Goal: Communication & Community: Answer question/provide support

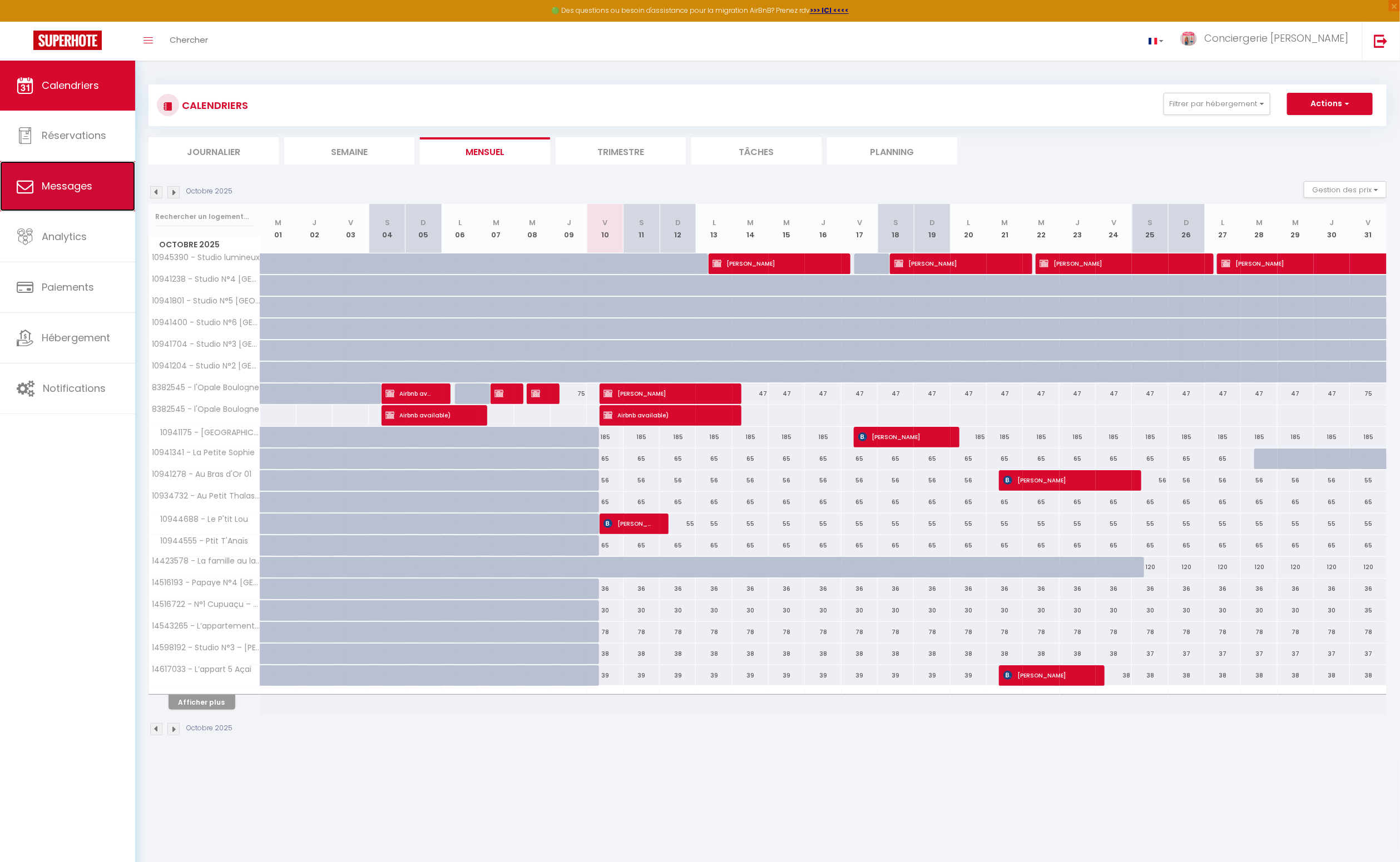
click at [64, 186] on span "Messages" at bounding box center [67, 186] width 51 height 14
select select "message"
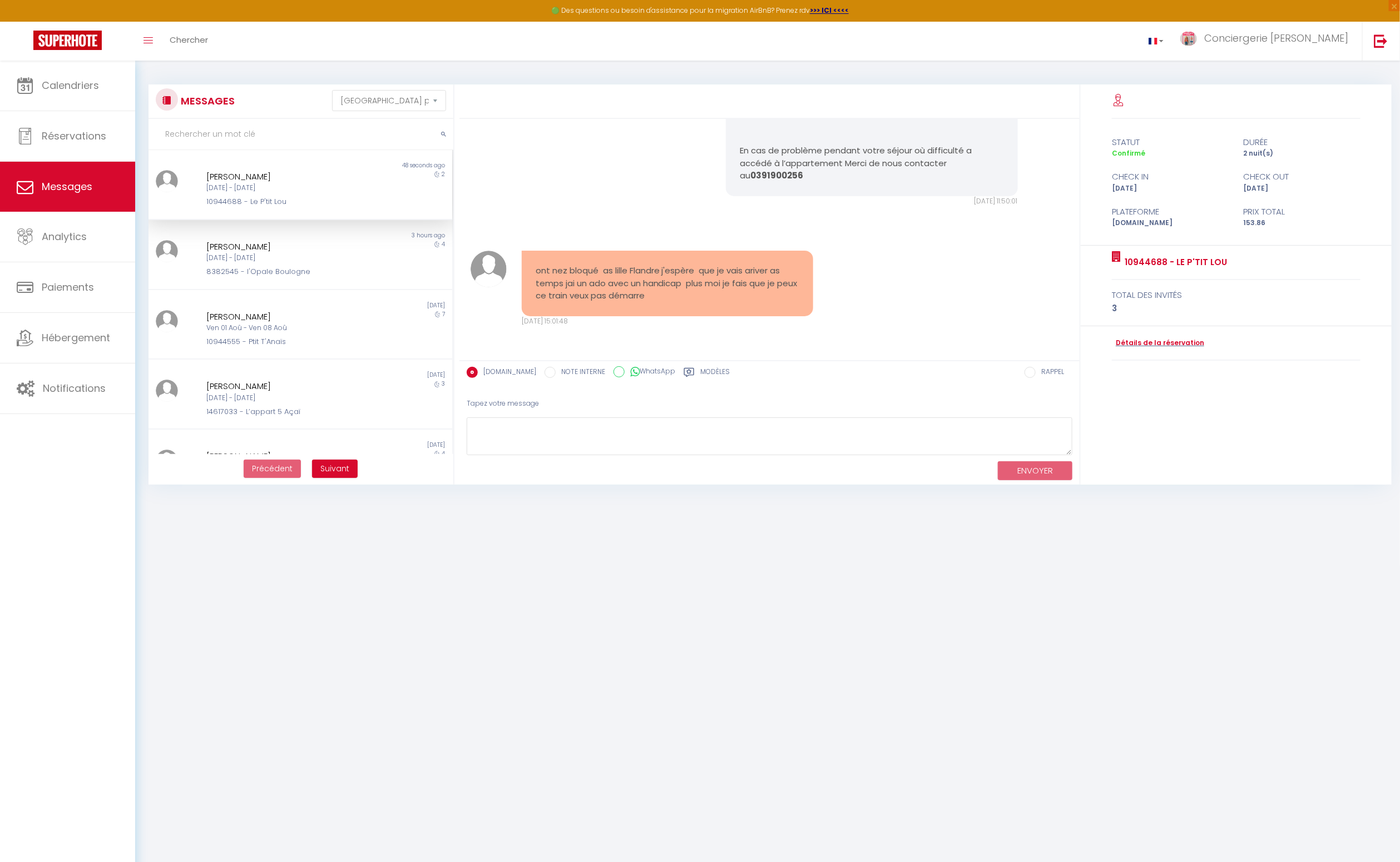
scroll to position [2894, 0]
click at [538, 433] on textarea at bounding box center [770, 437] width 606 height 38
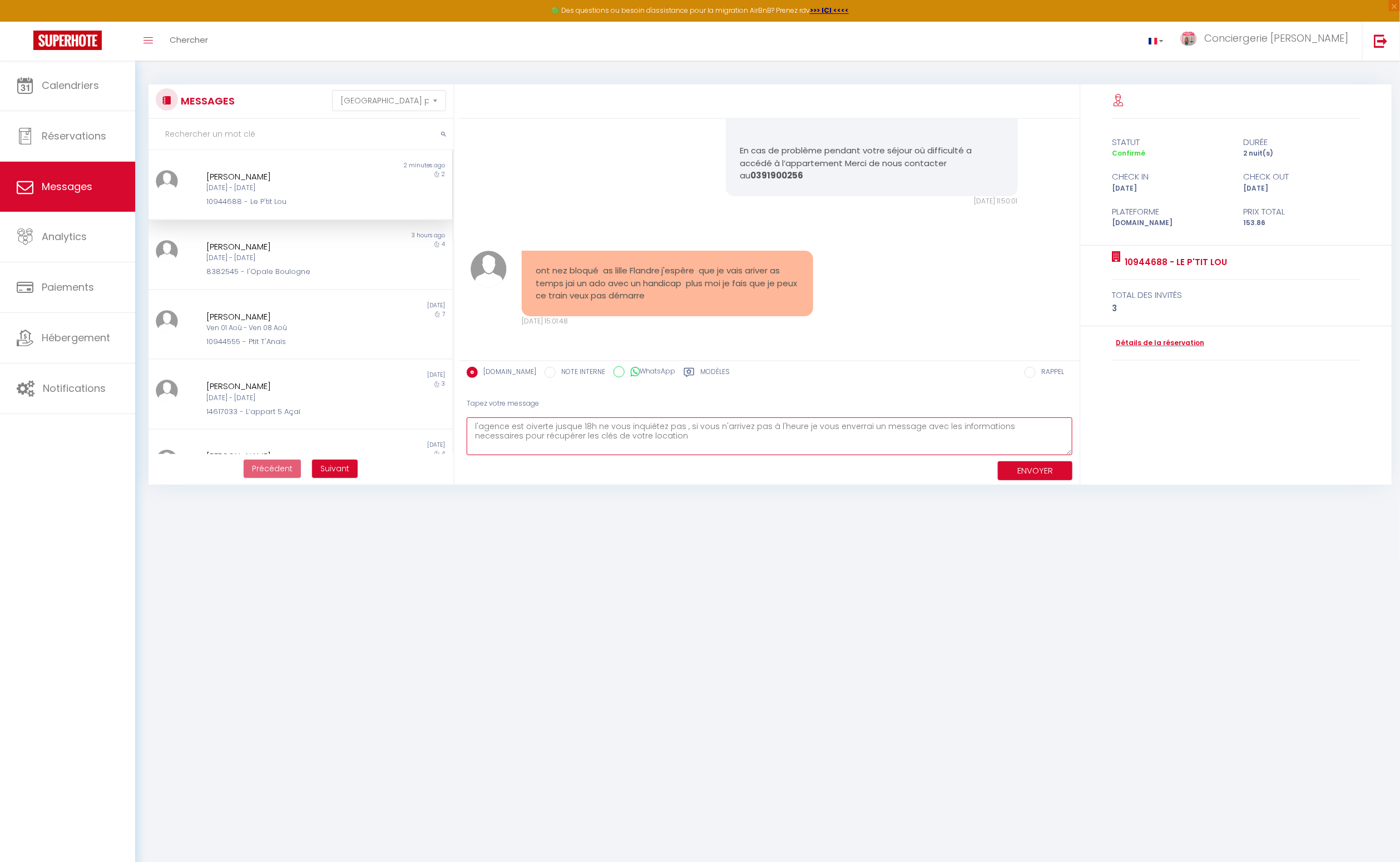
click at [530, 427] on textarea "l'agence est oiverte jusque 18h ne vous inquiétez pas , si vous n'arrivez pas à…" at bounding box center [770, 437] width 606 height 38
drag, startPoint x: 1006, startPoint y: 425, endPoint x: 1011, endPoint y: 438, distance: 13.9
click at [1006, 426] on textarea "l'agence est ouverte jusque 18h ne vous inquiétez pas , si vous n'arrivez pas à…" at bounding box center [770, 437] width 606 height 38
click at [618, 437] on textarea "l'agence est ouverte jusque 18h ne vous inquiétez pas , si vous n'arrivez pas à…" at bounding box center [770, 437] width 606 height 38
type textarea "l'agence est ouverte jusque 18h ne vous inquiétez pas , si vous n'arrivez pas à…"
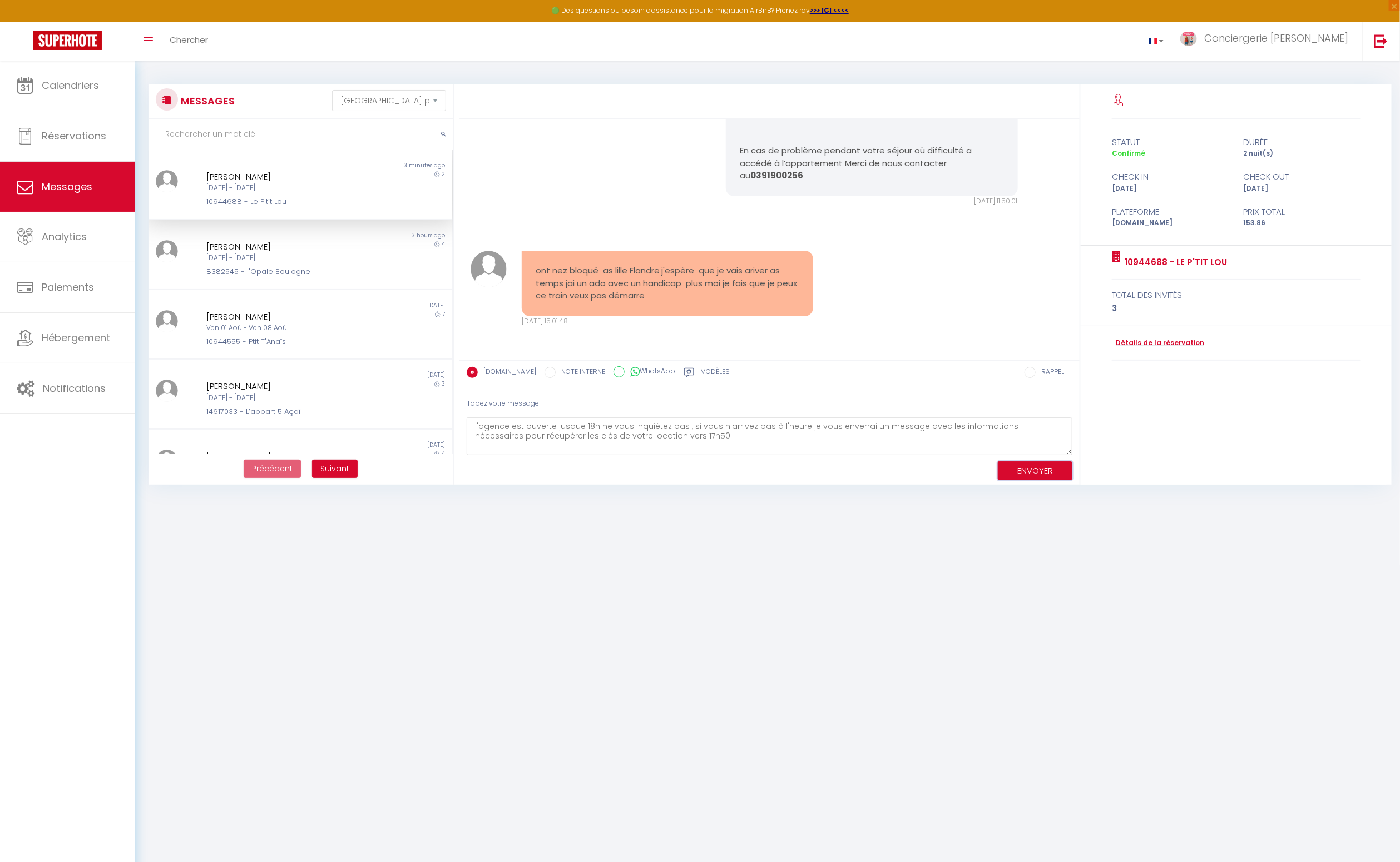
click at [1031, 469] on button "ENVOYER" at bounding box center [1035, 471] width 75 height 19
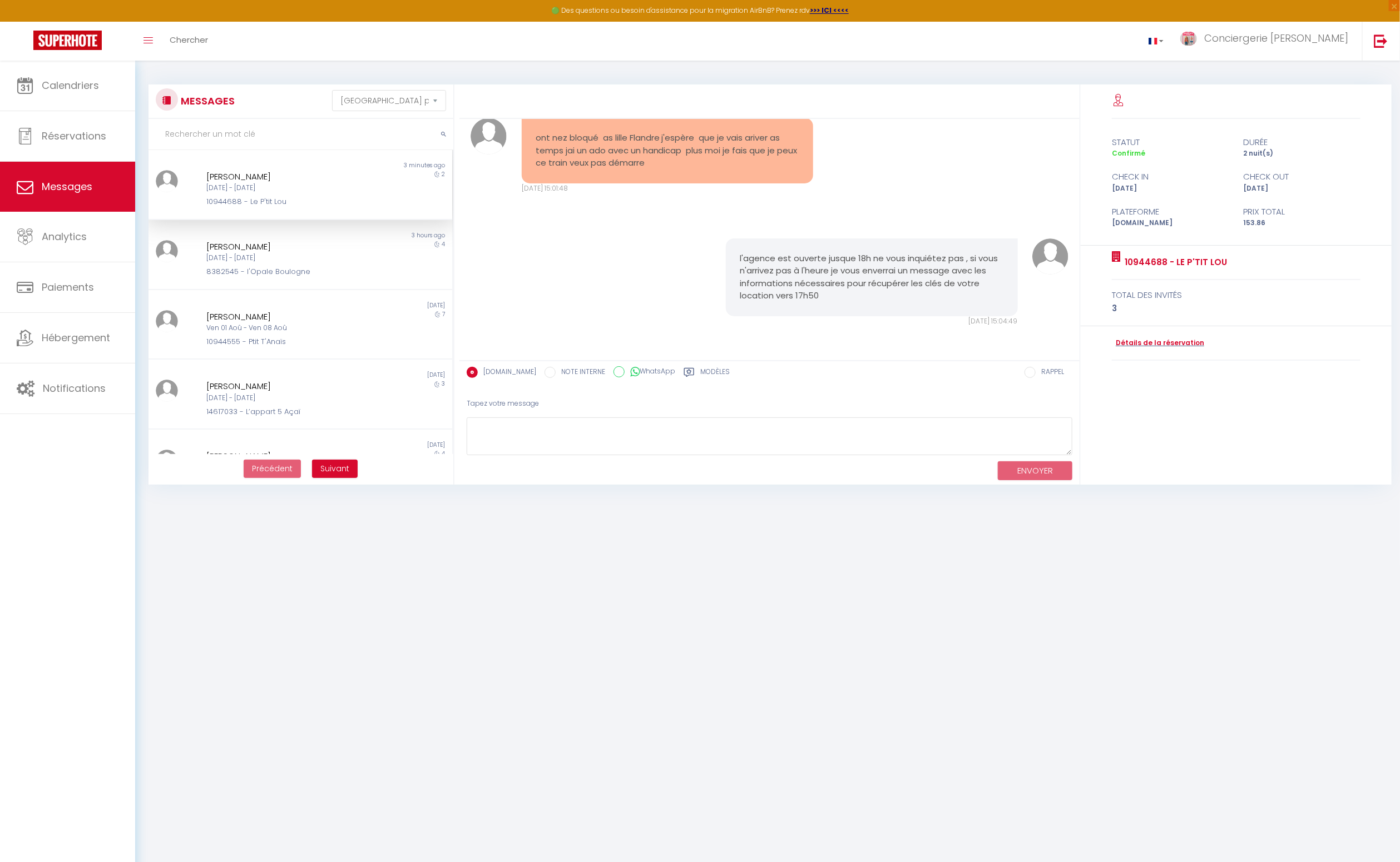
scroll to position [3055, 0]
click at [76, 90] on span "Calendriers" at bounding box center [70, 85] width 57 height 14
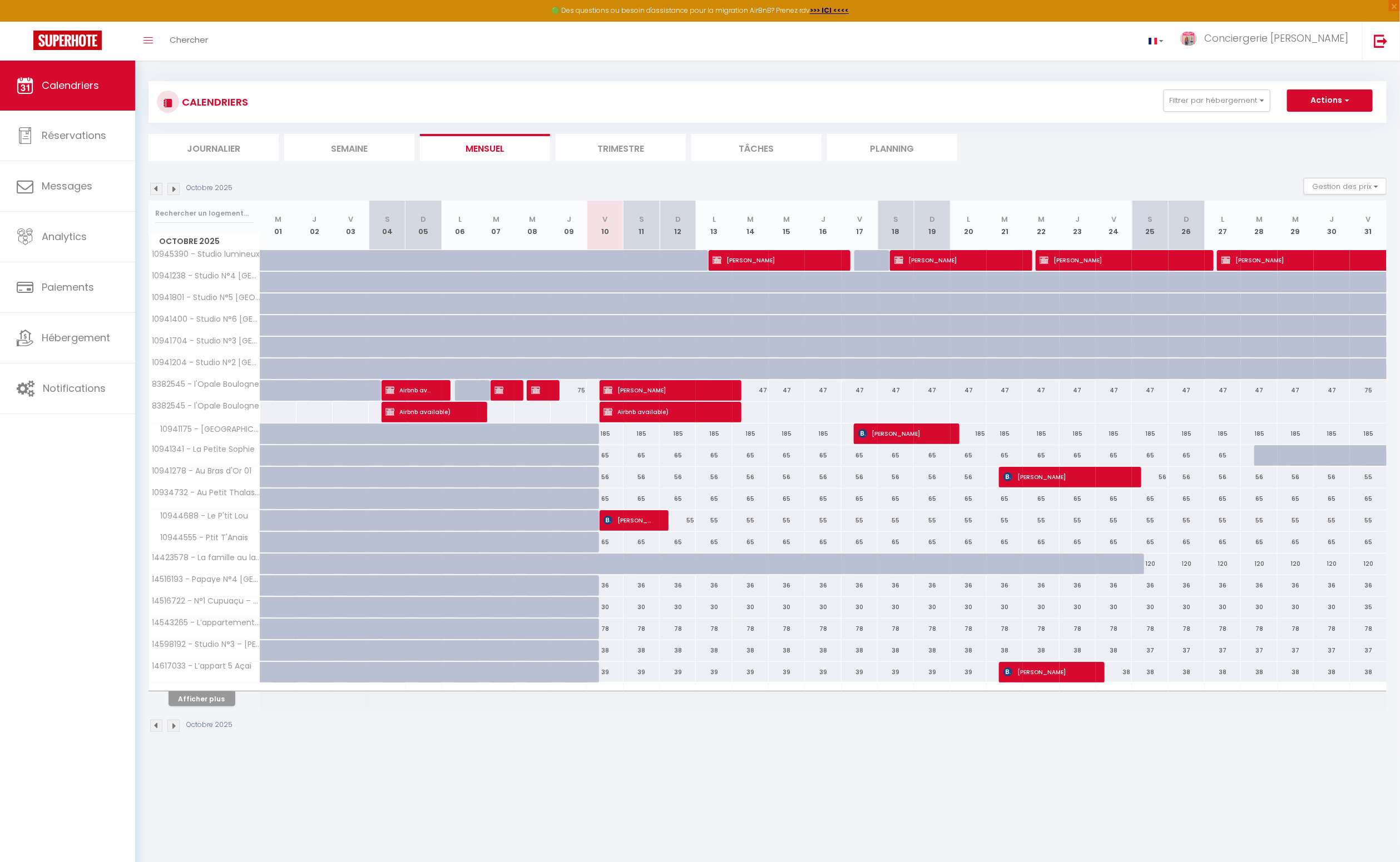
scroll to position [4, 0]
